Goal: Check status: Check status

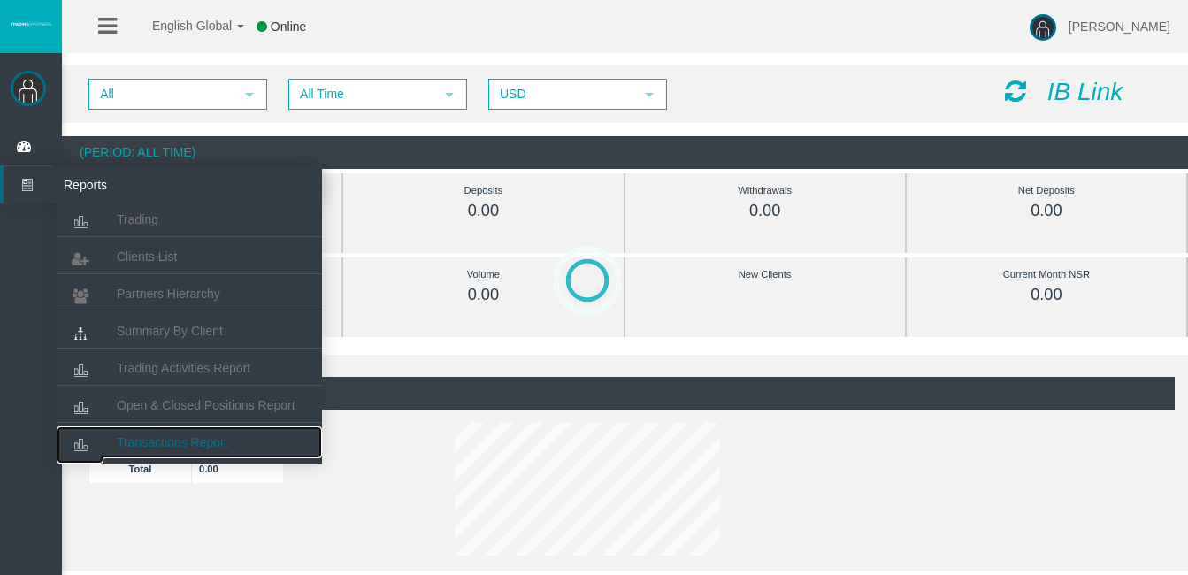
click at [218, 436] on span "Transactions Report" at bounding box center [172, 442] width 111 height 14
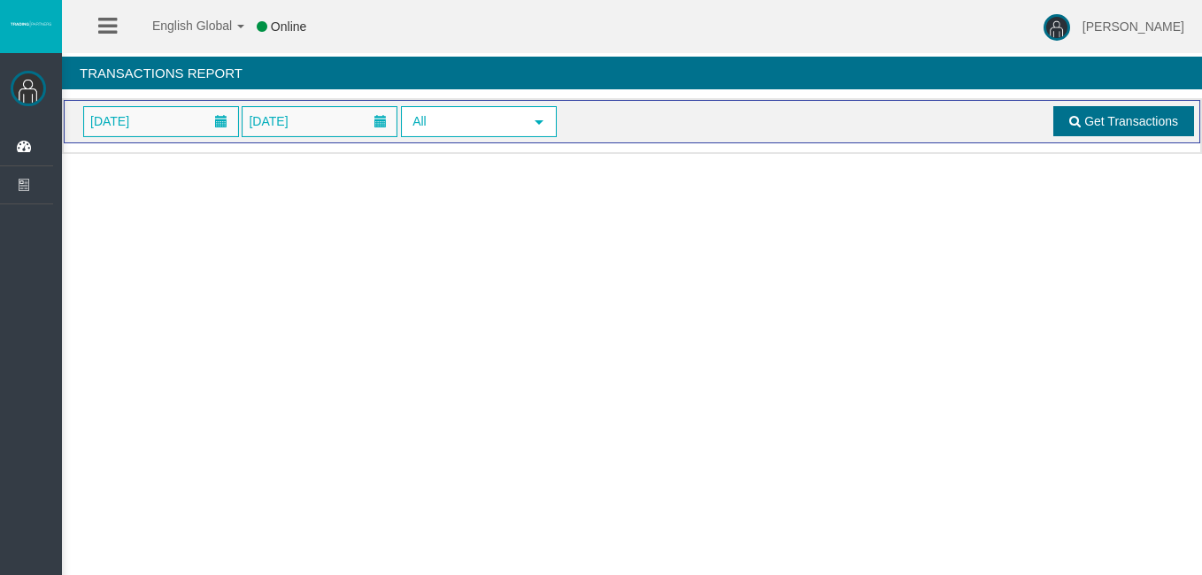
click at [1099, 119] on span "Get Transactions" at bounding box center [1131, 121] width 94 height 14
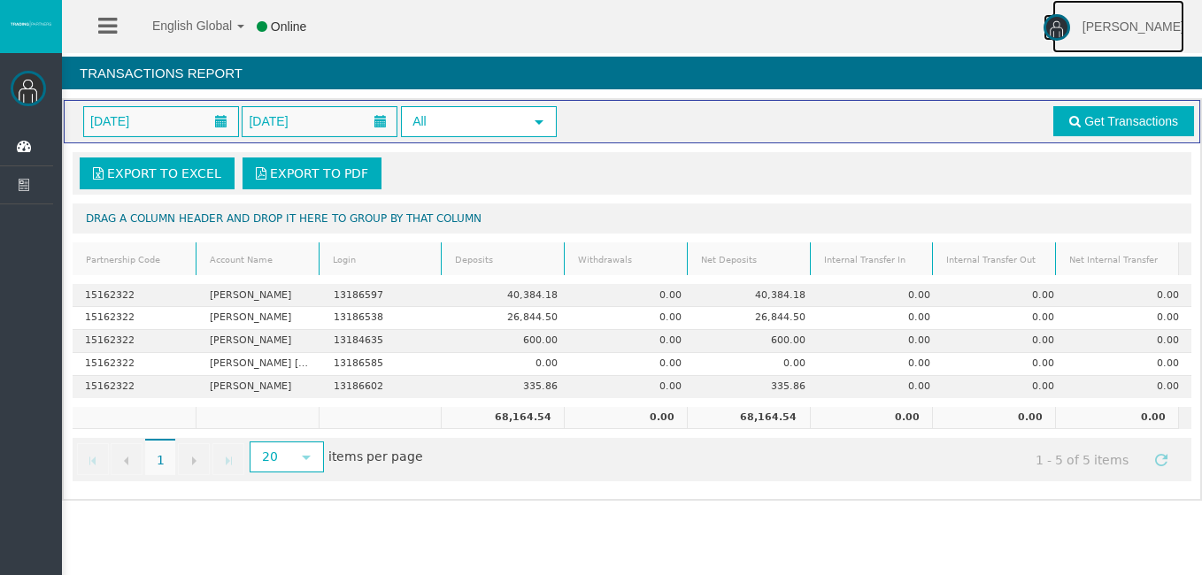
click at [1070, 25] on img at bounding box center [1056, 27] width 27 height 27
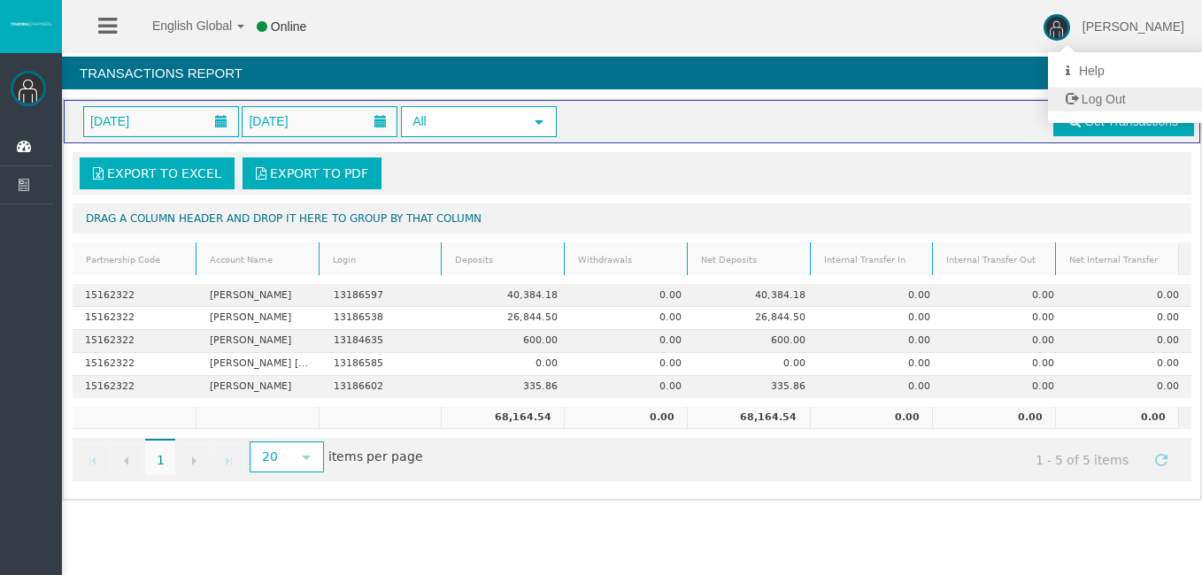
click at [1125, 97] on span "Log Out" at bounding box center [1103, 99] width 44 height 14
